Goal: Find specific page/section: Find specific page/section

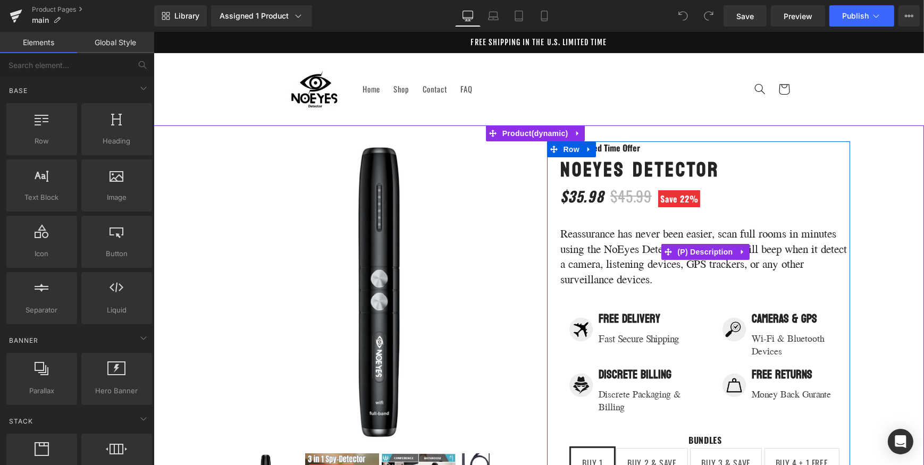
click at [582, 263] on p "Reassurance has never been easier, scan full rooms in minutes using the NoEyes …" at bounding box center [704, 256] width 289 height 61
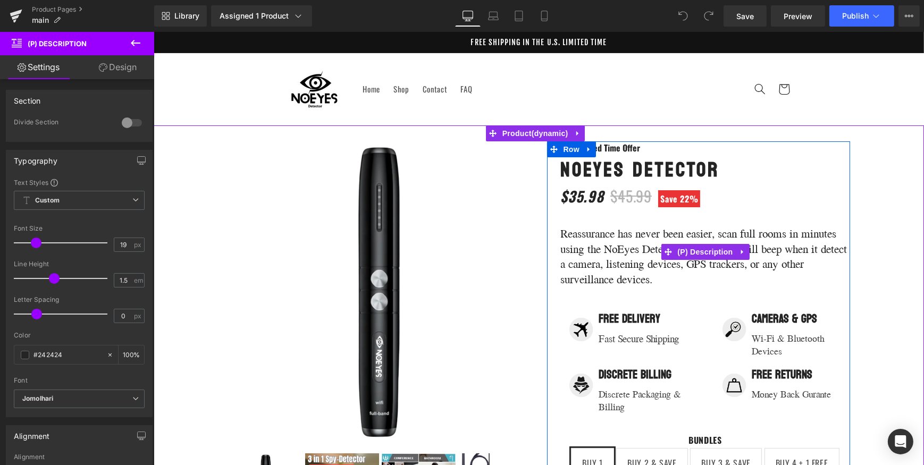
click at [584, 266] on p "Reassurance has never been easier, scan full rooms in minutes using the NoEyes …" at bounding box center [704, 256] width 289 height 61
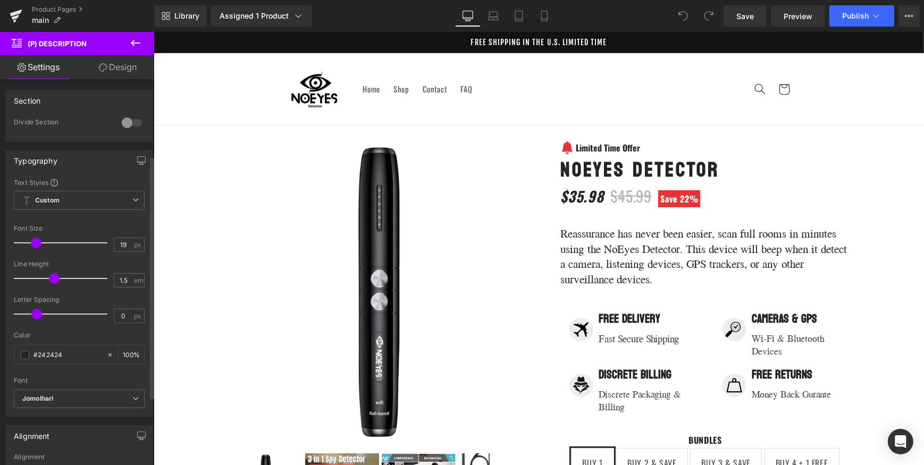
scroll to position [230, 0]
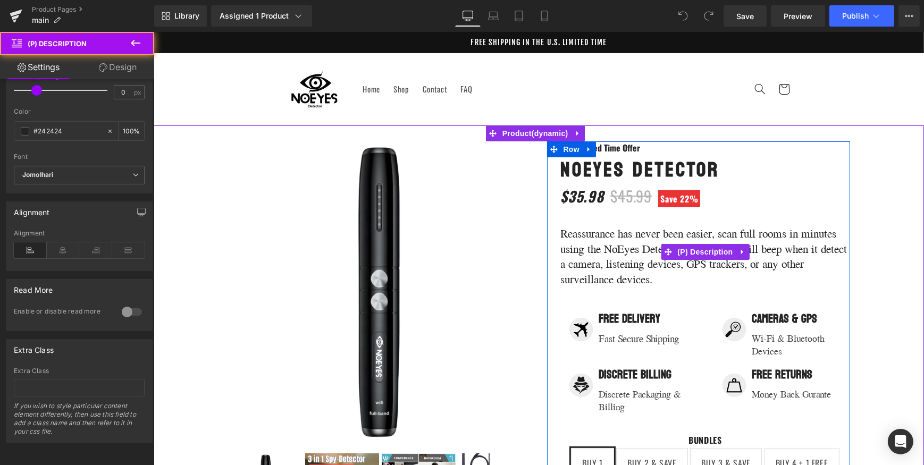
click at [564, 230] on p "Reassurance has never been easier, scan full rooms in minutes using the NoEyes …" at bounding box center [704, 256] width 289 height 61
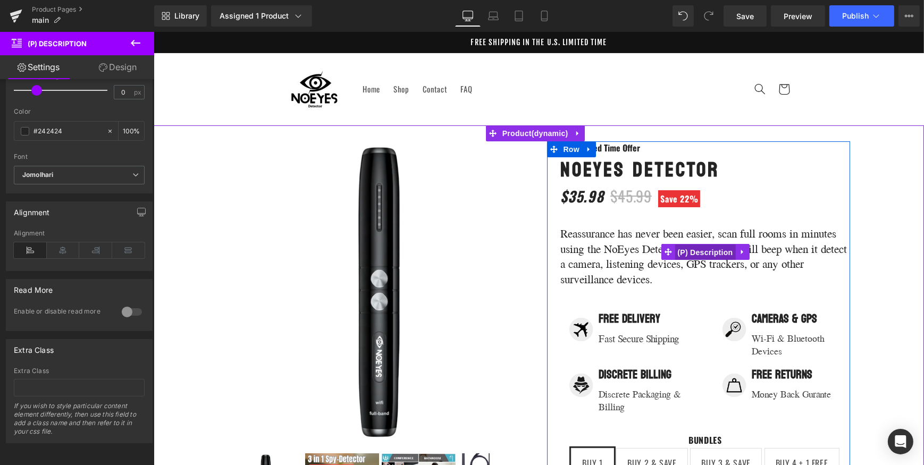
click at [714, 248] on span "(P) Description" at bounding box center [704, 253] width 61 height 16
click at [714, 250] on span "(P) Description" at bounding box center [704, 253] width 61 height 16
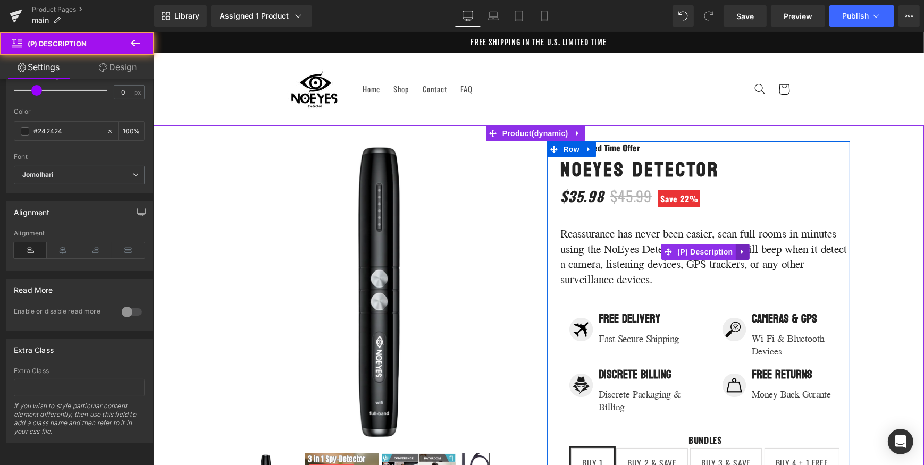
click at [735, 250] on link at bounding box center [742, 252] width 14 height 16
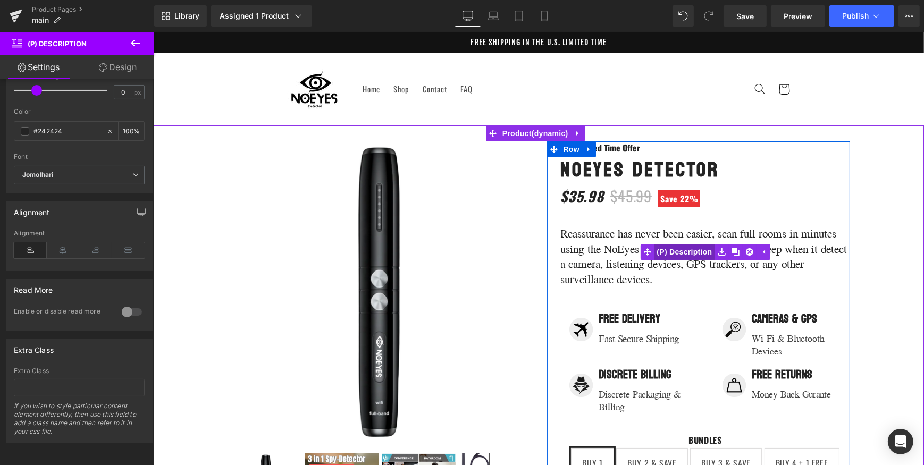
click at [678, 256] on span "(P) Description" at bounding box center [683, 252] width 61 height 16
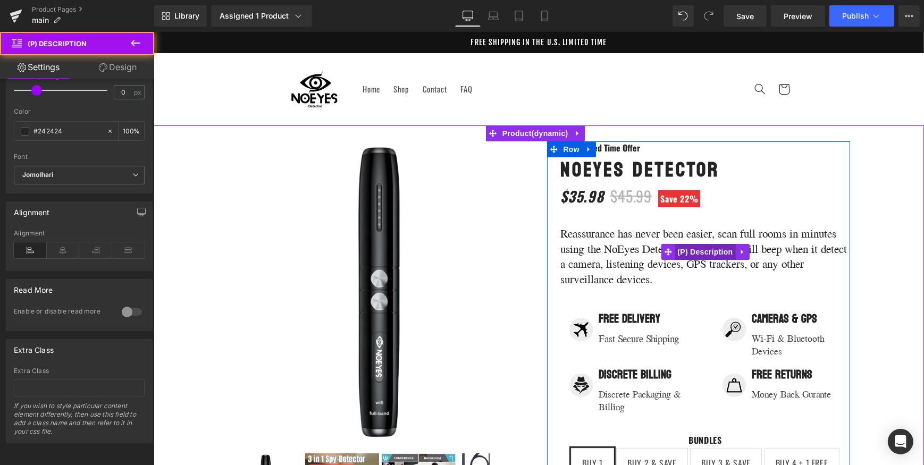
click at [678, 256] on span "(P) Description" at bounding box center [704, 252] width 61 height 16
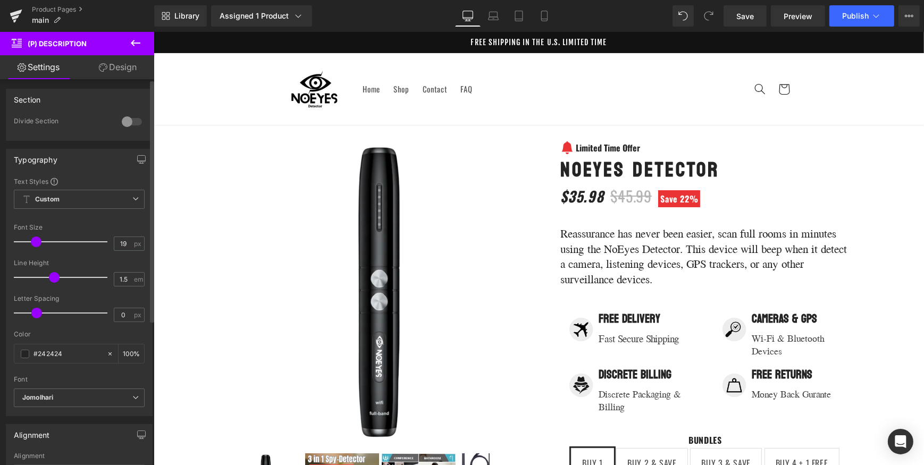
scroll to position [0, 0]
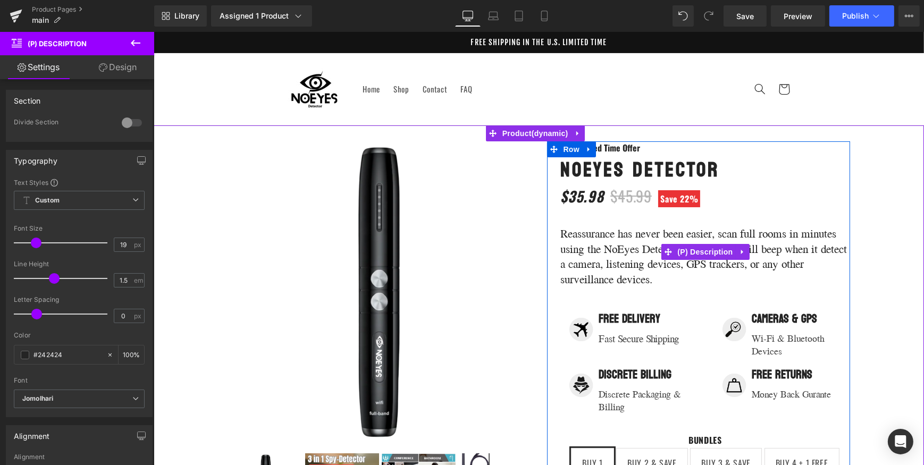
click at [653, 213] on div "Reassurance has never been easier, scan full rooms in minutes using the NoEyes …" at bounding box center [704, 250] width 289 height 82
click at [653, 237] on p "Reassurance has never been easier, scan full rooms in minutes using the NoEyes …" at bounding box center [704, 256] width 289 height 61
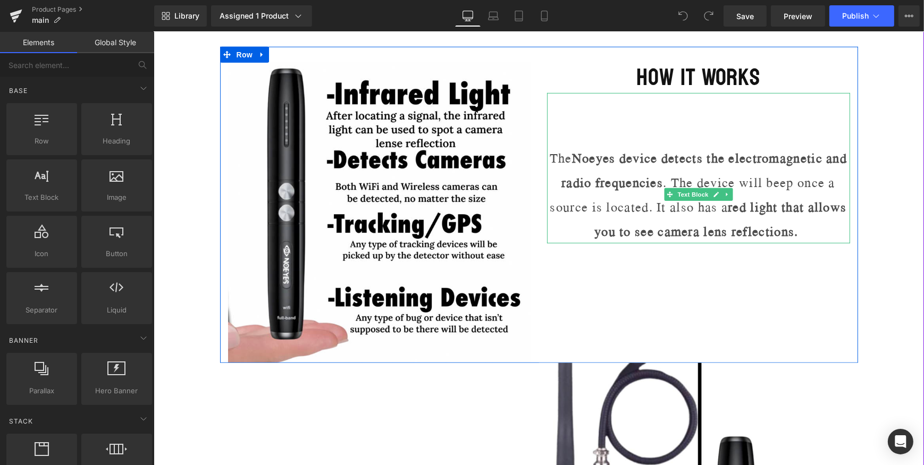
scroll to position [676, 0]
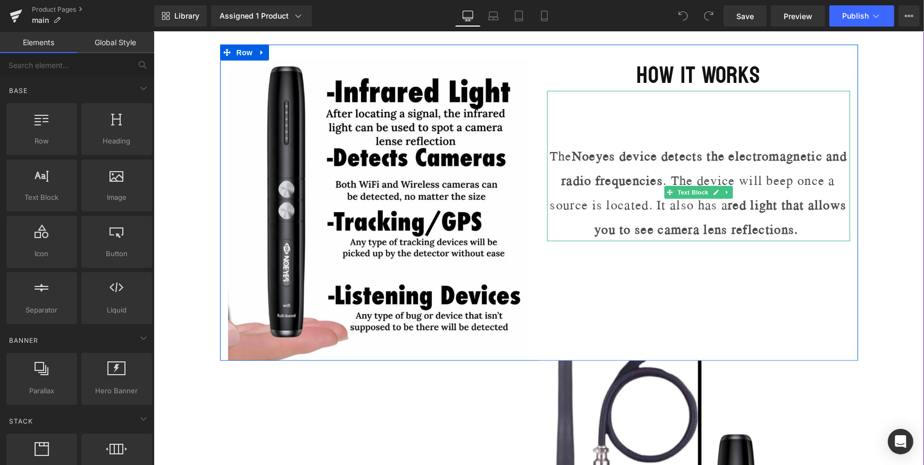
click at [705, 190] on strong "Noeyes device detects the electromagnetic and radio frequencies" at bounding box center [703, 168] width 285 height 44
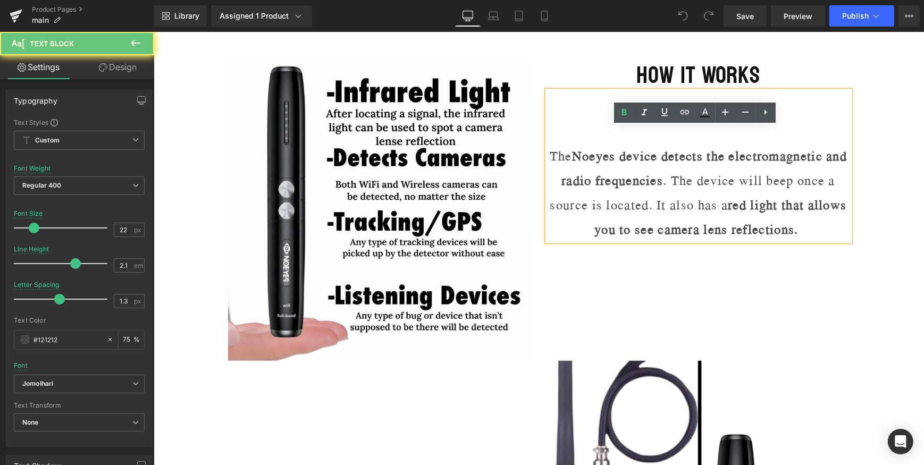
click at [720, 217] on p "The Noeyes device detects the electromagnetic and radio frequencies . The devic…" at bounding box center [698, 193] width 303 height 98
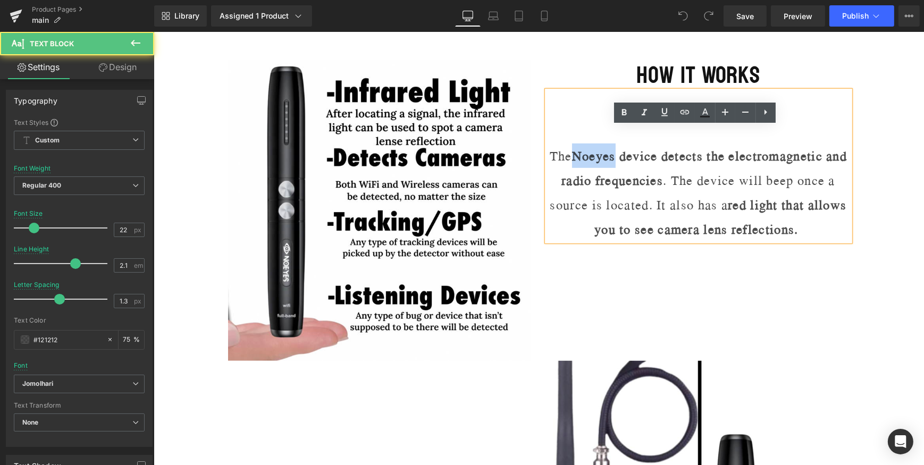
click at [609, 190] on strong "Noeyes device detects the electromagnetic and radio frequencies" at bounding box center [703, 168] width 285 height 44
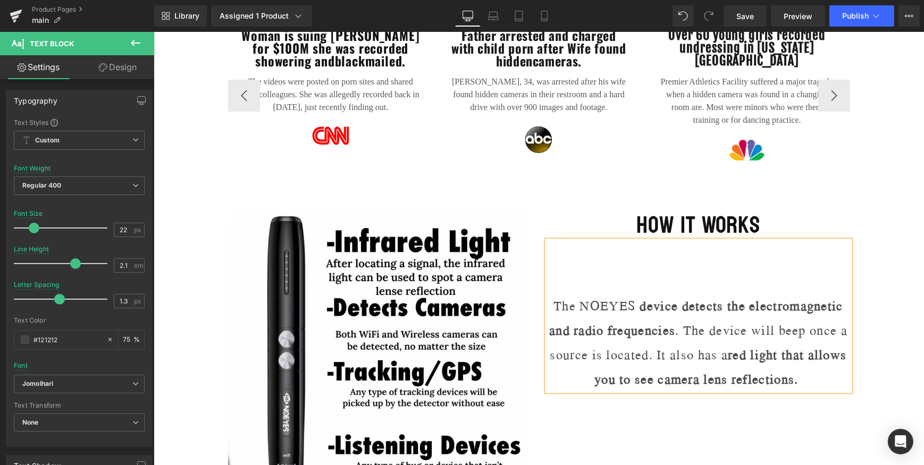
scroll to position [579, 0]
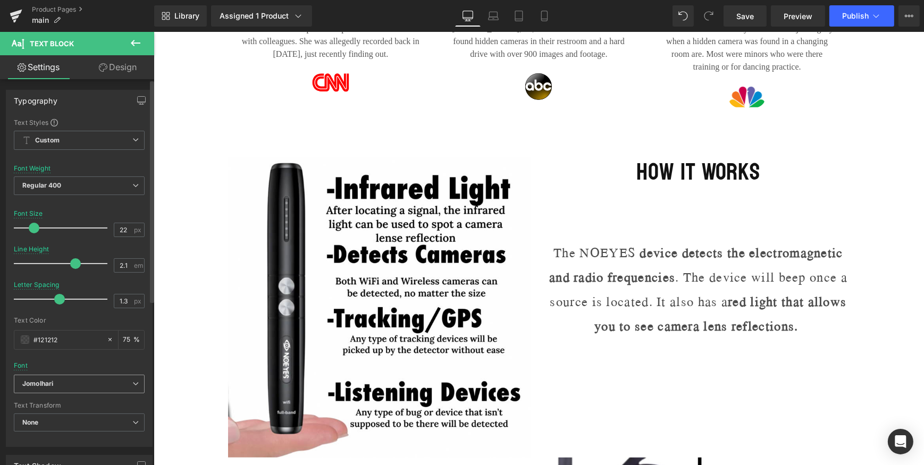
click at [95, 377] on span "Jomolhari" at bounding box center [79, 384] width 131 height 19
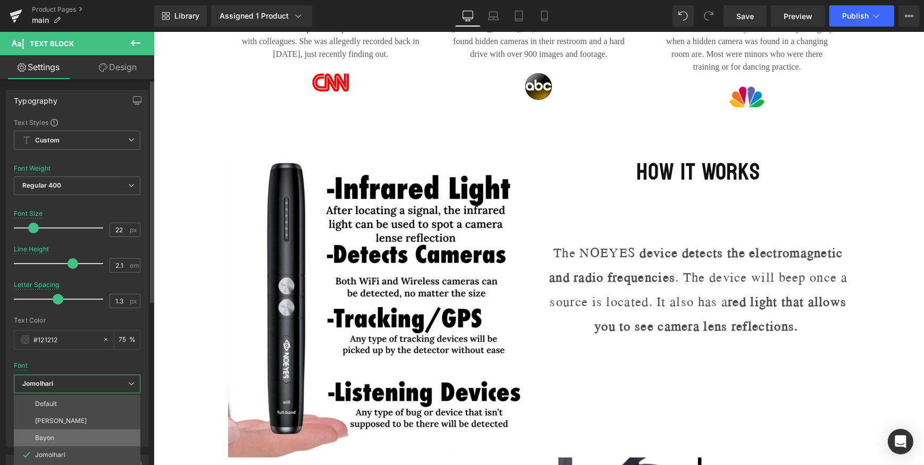
click at [73, 439] on li "Bayon" at bounding box center [77, 438] width 127 height 17
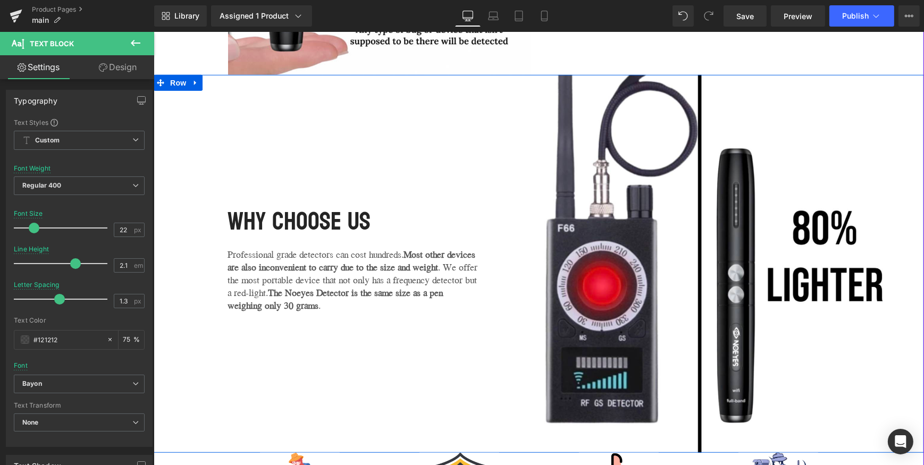
scroll to position [967, 0]
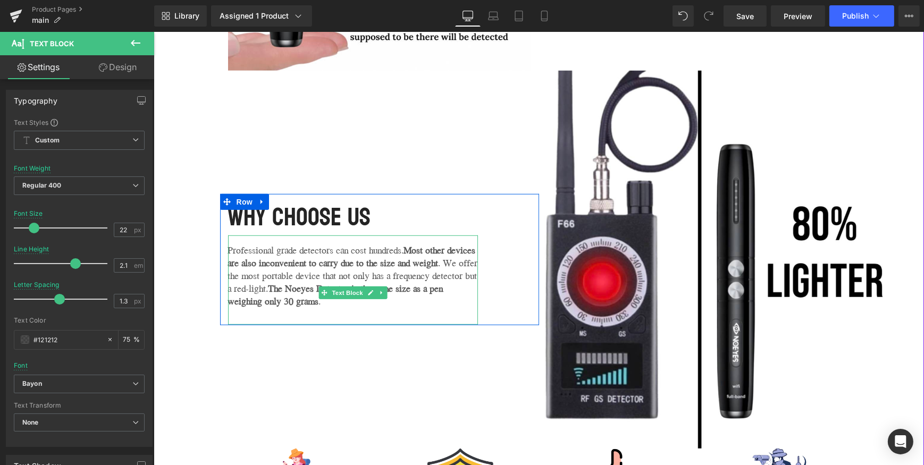
click at [386, 287] on div "Professional grade detectors can cost hundreds. Most other devices are also inc…" at bounding box center [353, 280] width 250 height 89
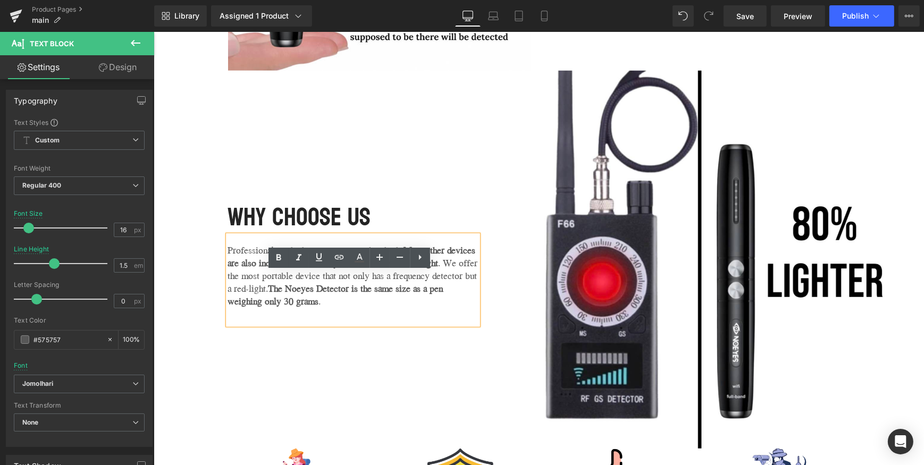
click at [418, 270] on strong "Most other devices are also inconvenient to carry due to the size and weight" at bounding box center [352, 256] width 248 height 27
click at [357, 315] on div "Professional grade detectors can cost hundreds. Most other devices are also inc…" at bounding box center [353, 280] width 250 height 89
drag, startPoint x: 269, startPoint y: 326, endPoint x: 374, endPoint y: 312, distance: 105.8
click at [374, 312] on div "Professional grade detectors can cost hundreds. Most other devices are also inc…" at bounding box center [353, 280] width 250 height 89
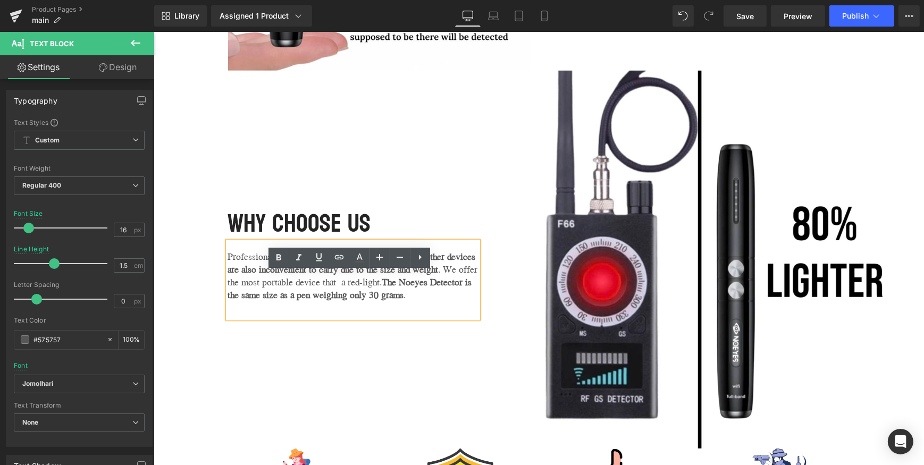
scroll to position [973, 0]
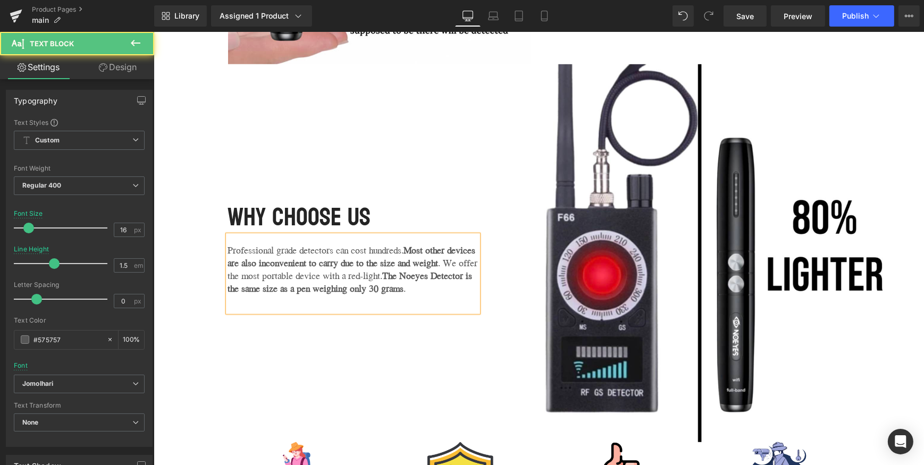
click at [382, 312] on div "Professional grade detectors can cost hundreds. Most other devices are also inc…" at bounding box center [353, 274] width 250 height 77
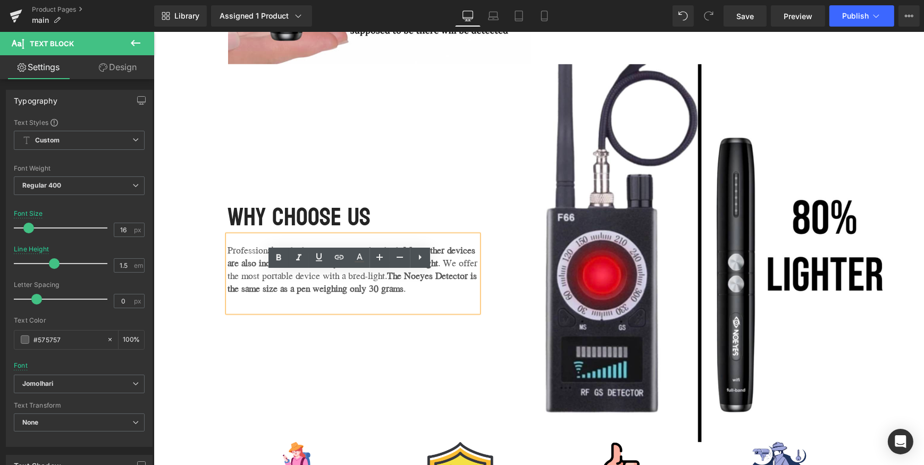
scroll to position [967, 0]
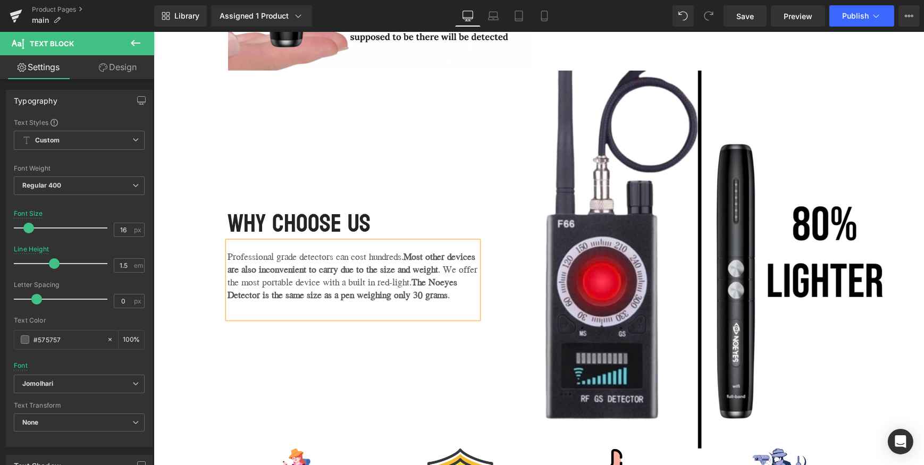
click at [345, 318] on div "Professional grade detectors can cost hundreds. Most other devices are also inc…" at bounding box center [353, 280] width 250 height 77
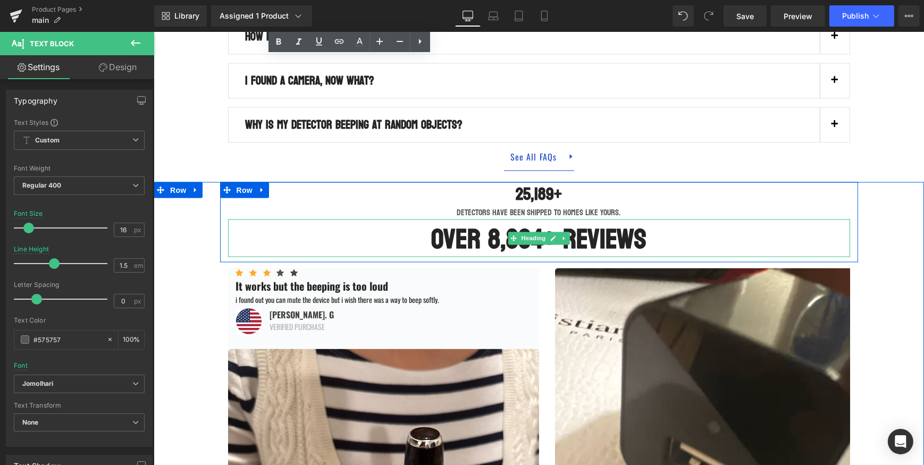
scroll to position [2368, 0]
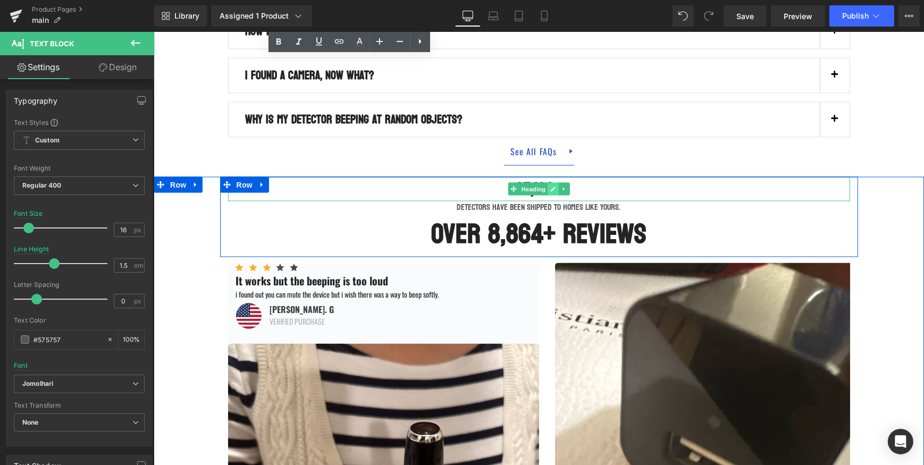
click at [550, 192] on icon at bounding box center [553, 189] width 6 height 6
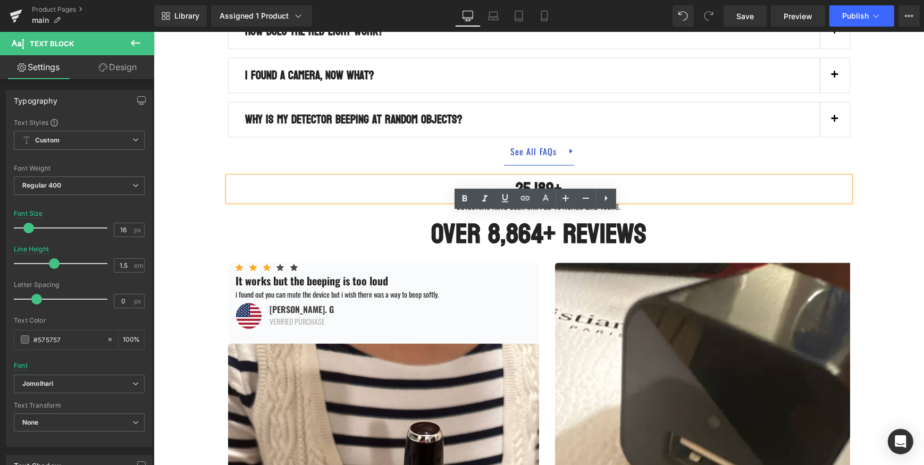
click at [520, 201] on h3 "25,189+" at bounding box center [539, 189] width 622 height 24
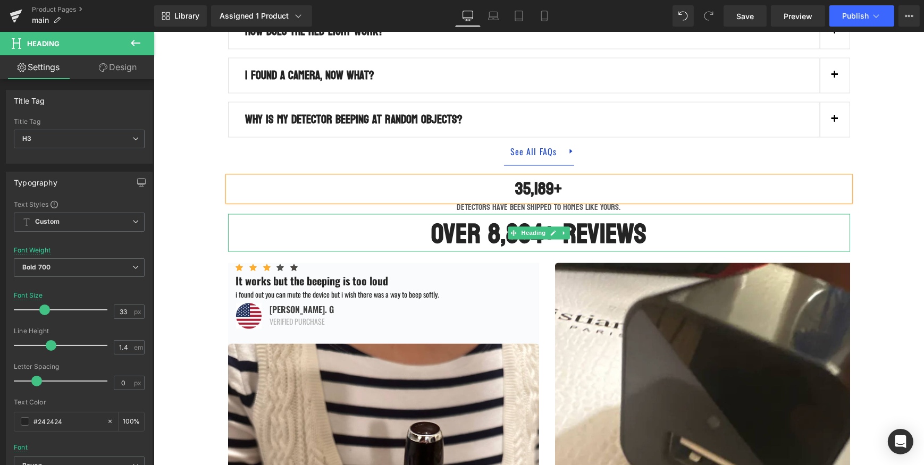
click at [626, 259] on strong "OVER 8,864+ REVIEWS" at bounding box center [538, 234] width 215 height 49
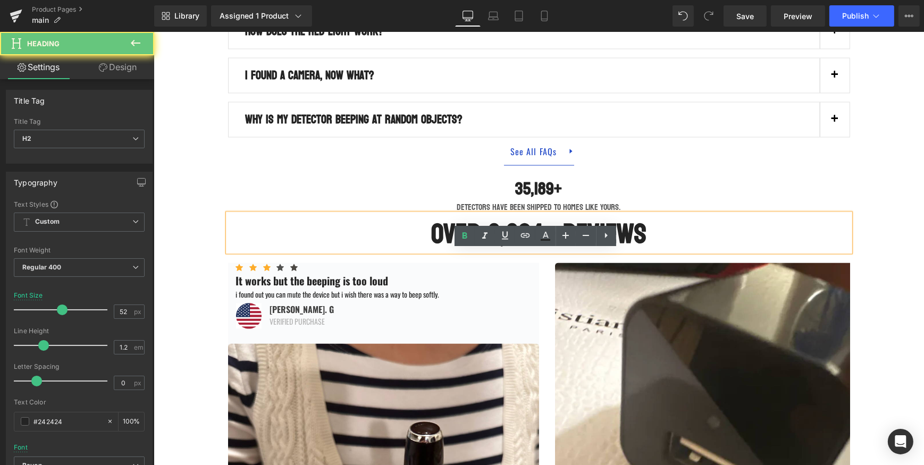
click at [520, 259] on strong "OVER 8,864+ REVIEWS" at bounding box center [538, 234] width 215 height 49
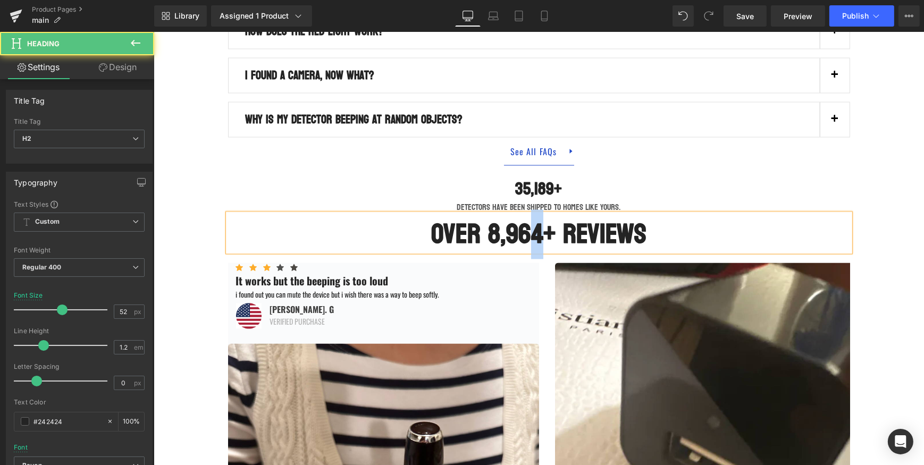
click at [533, 259] on strong "OVER 8,964+ REVIEWS" at bounding box center [538, 234] width 215 height 49
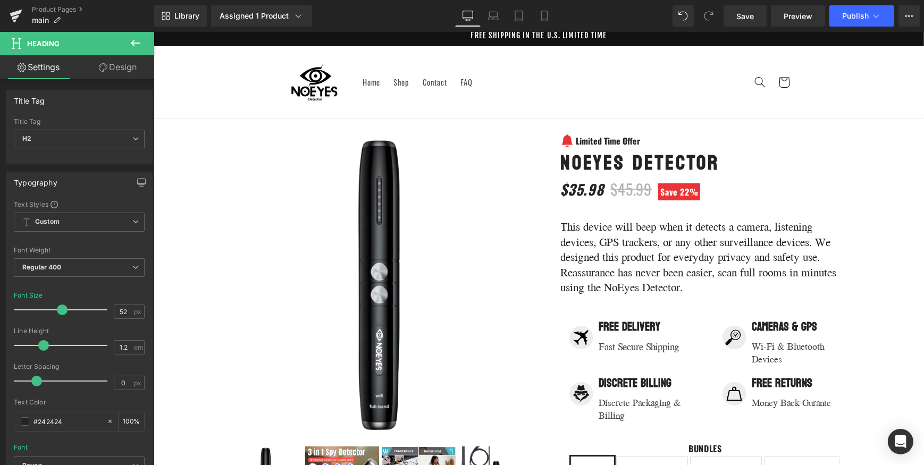
scroll to position [0, 0]
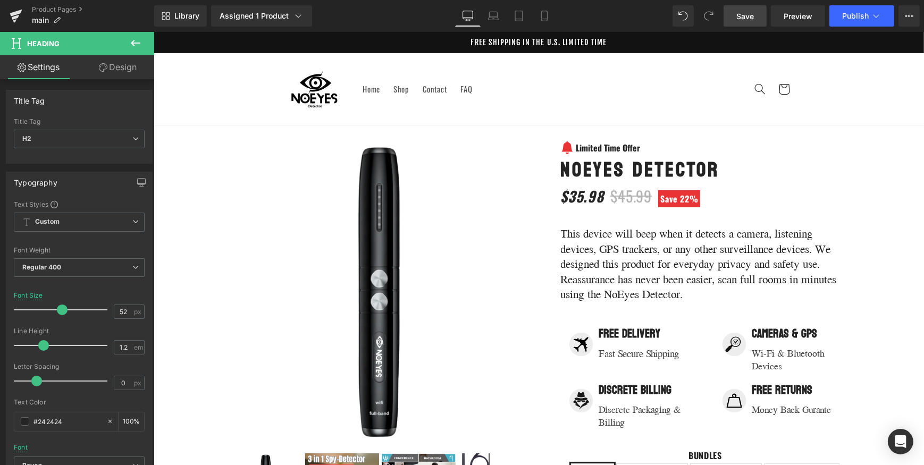
click at [730, 20] on link "Save" at bounding box center [745, 15] width 43 height 21
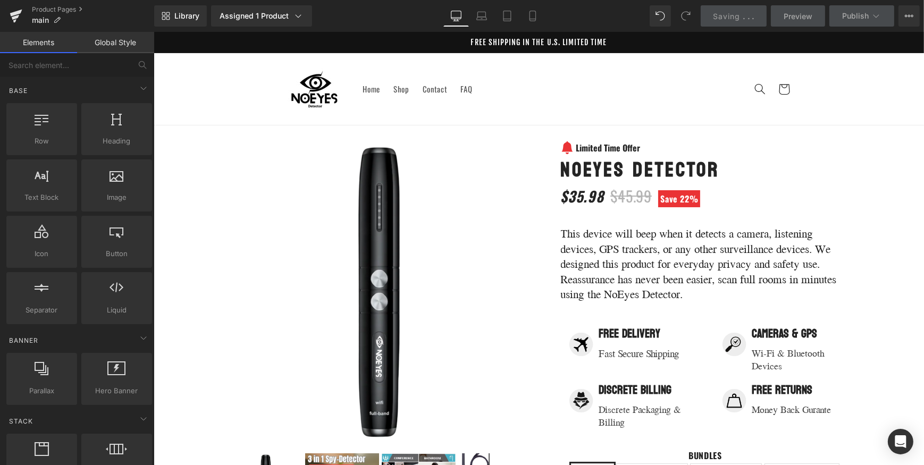
click at [613, 40] on p "FREE SHIPPING IN THE U.S. LIMITED TIME" at bounding box center [538, 42] width 770 height 21
click at [628, 45] on p "FREE SHIPPING IN THE U.S. LIMITED TIME" at bounding box center [538, 42] width 770 height 21
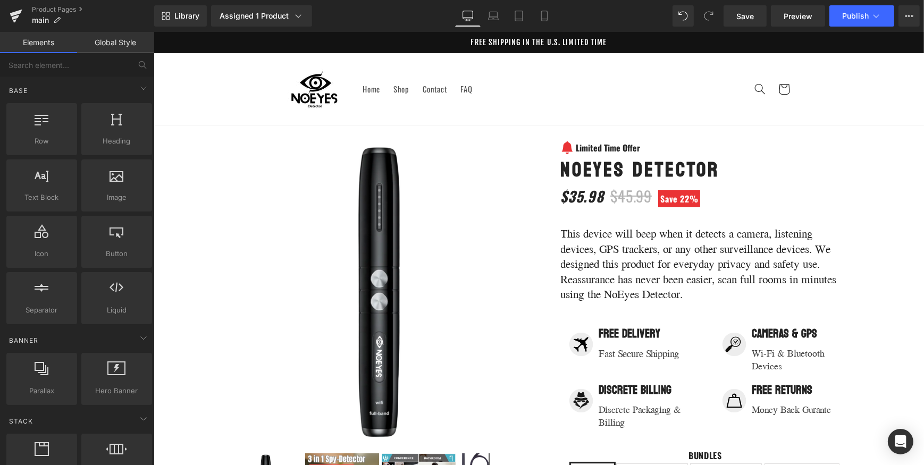
click at [590, 46] on p "FREE SHIPPING IN THE U.S. LIMITED TIME" at bounding box center [538, 42] width 770 height 21
click at [599, 45] on p "FREE SHIPPING IN THE U.S. LIMITED TIME" at bounding box center [538, 42] width 770 height 21
click at [876, 14] on icon at bounding box center [876, 16] width 11 height 11
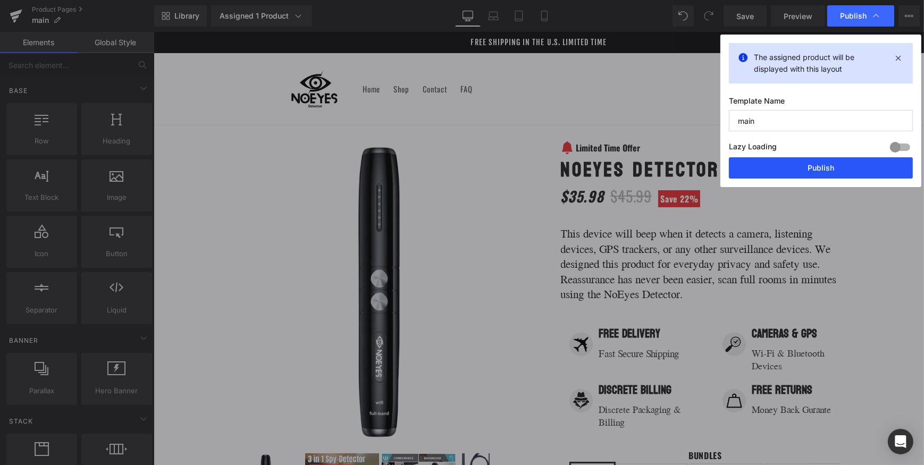
drag, startPoint x: 830, startPoint y: 174, endPoint x: 416, endPoint y: 32, distance: 437.8
click at [830, 174] on button "Publish" at bounding box center [821, 167] width 184 height 21
